Goal: Check status: Check status

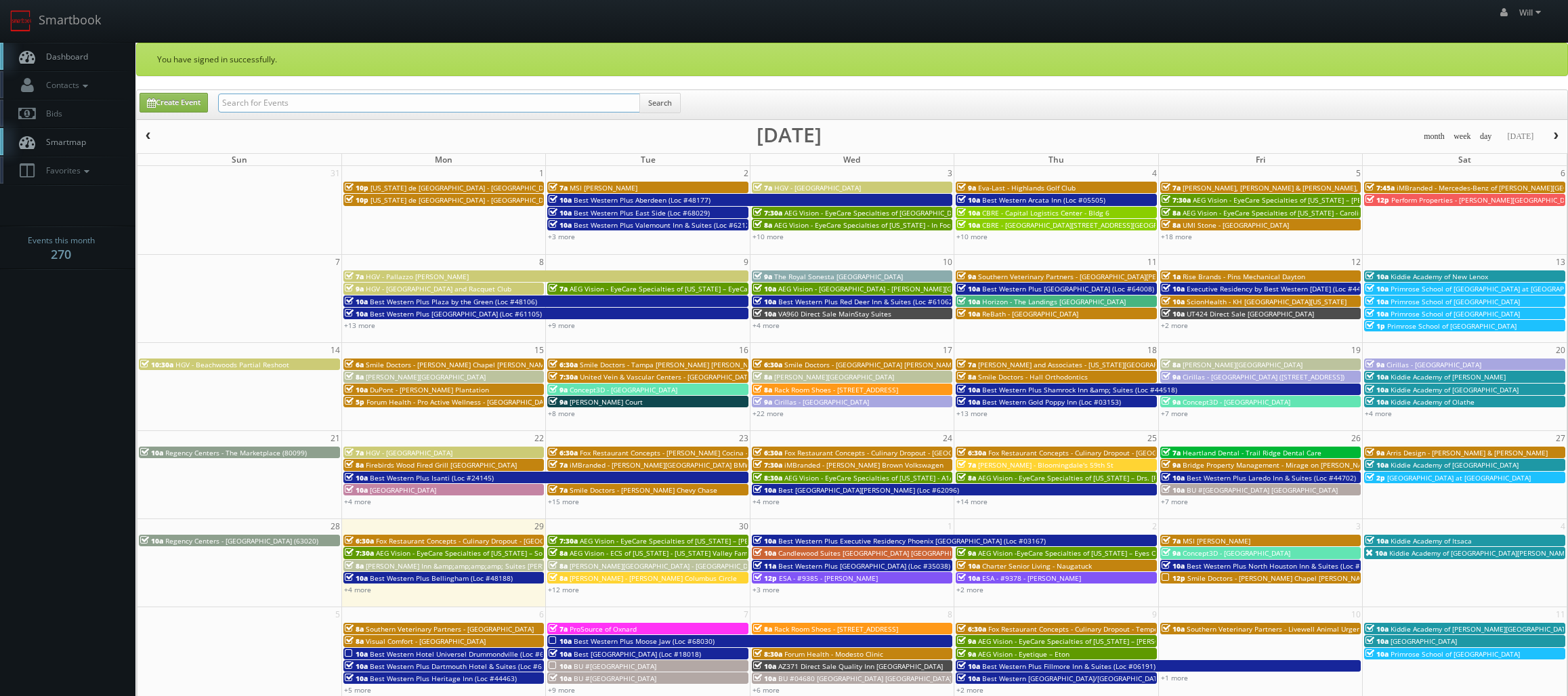
click at [372, 110] on input "text" at bounding box center [429, 103] width 422 height 19
paste input "([DATE]) [GEOGRAPHIC_DATA] - [GEOGRAPHIC_DATA]"
drag, startPoint x: 266, startPoint y: 103, endPoint x: -15, endPoint y: 48, distance: 286.3
click at [0, 48] on html "Smartbook Toggle Side Navigation Toggle Top Navigation Will Will Profile Logout…" at bounding box center [784, 489] width 1568 height 977
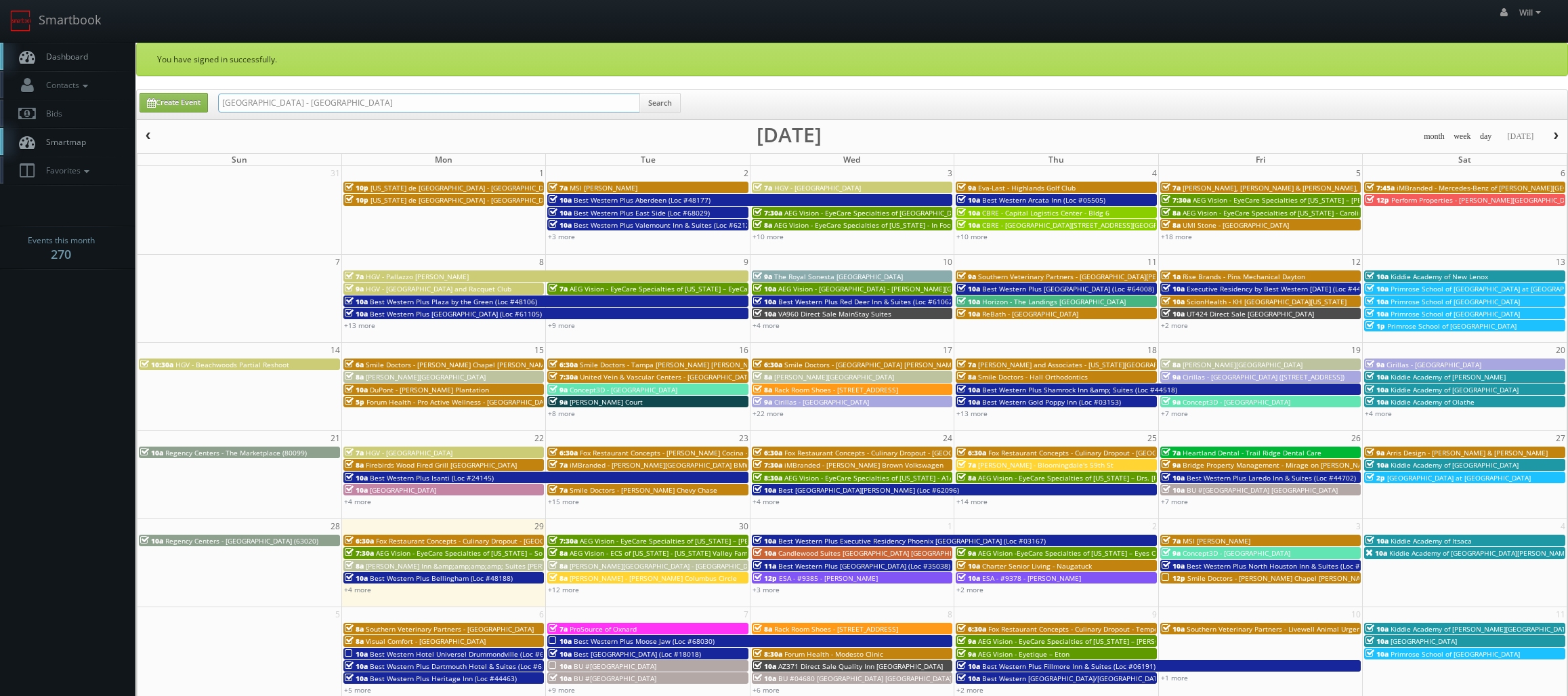
type input "[GEOGRAPHIC_DATA] - [GEOGRAPHIC_DATA]"
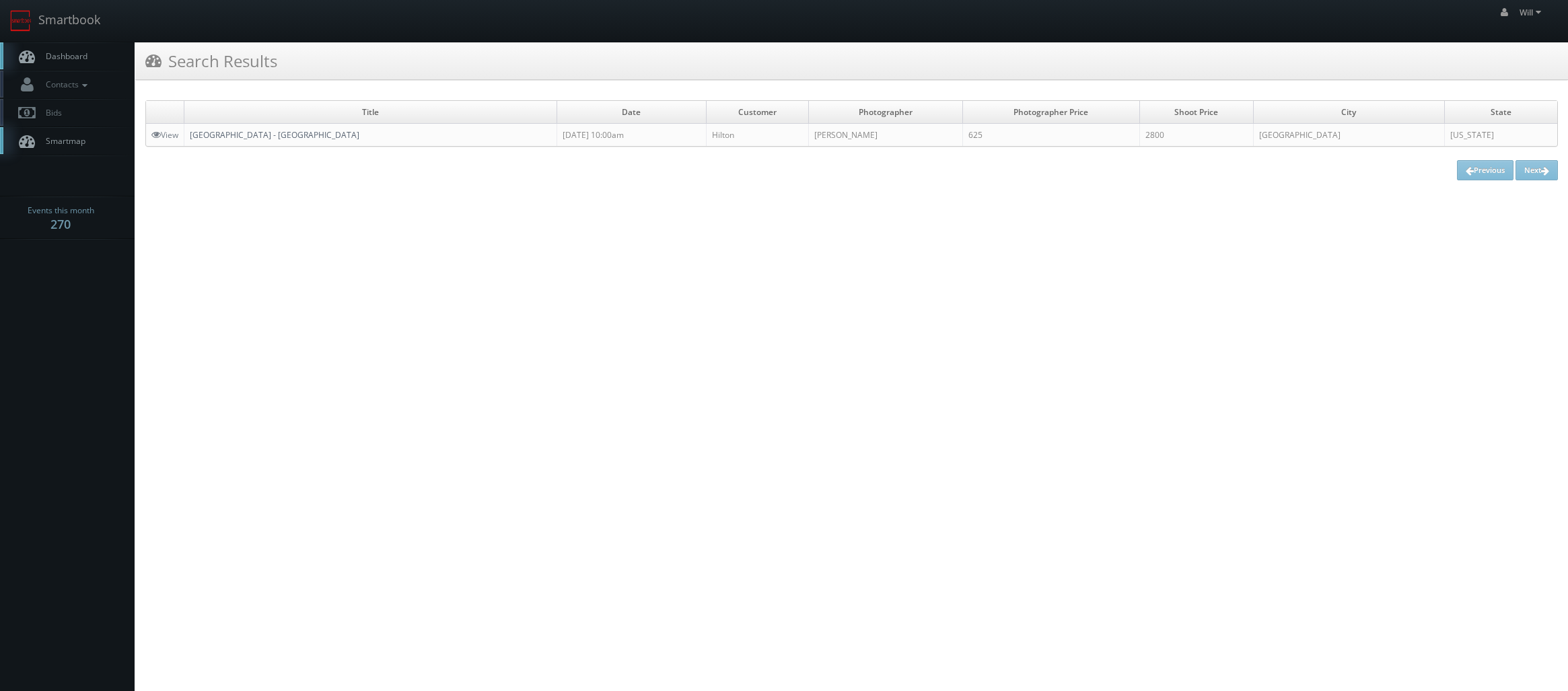
click at [296, 138] on link "[GEOGRAPHIC_DATA] - [GEOGRAPHIC_DATA]" at bounding box center [274, 134] width 169 height 11
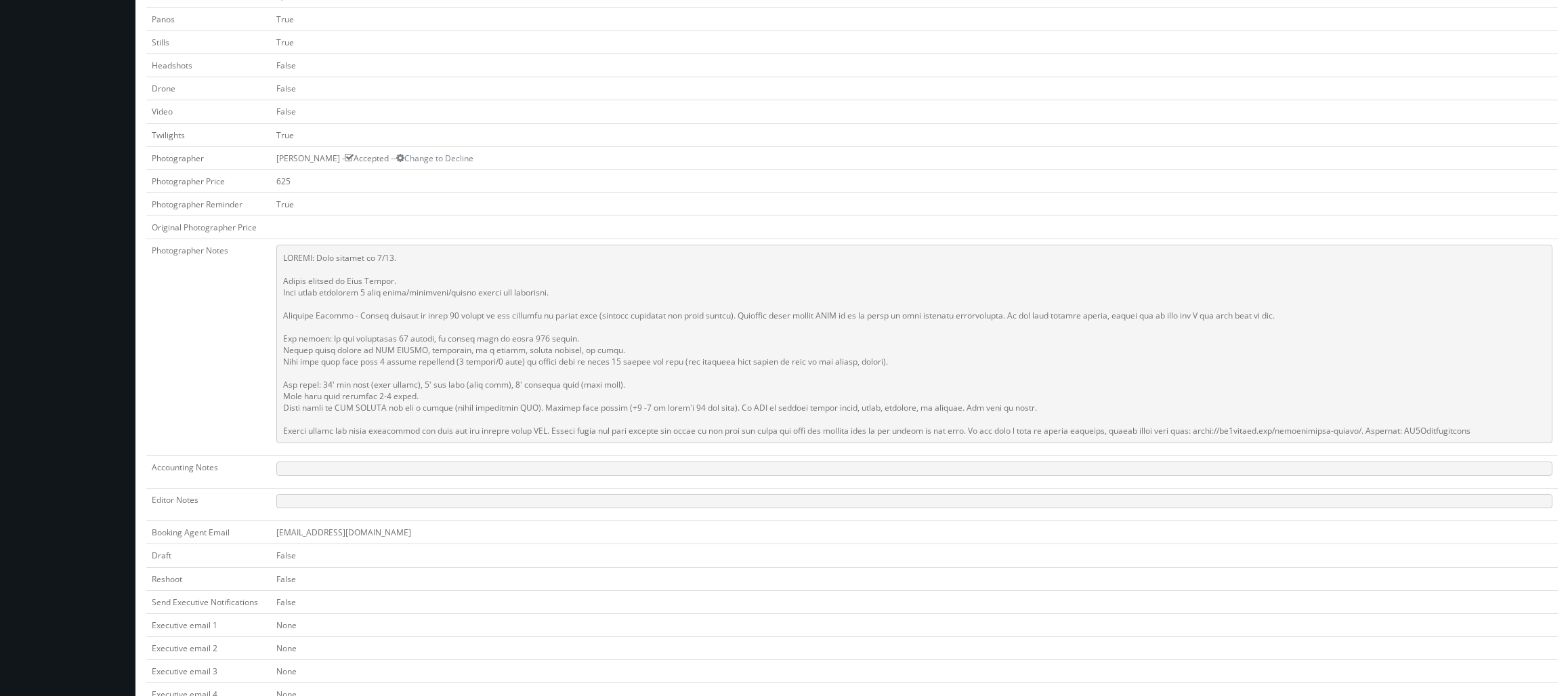
scroll to position [474, 0]
